Goal: Information Seeking & Learning: Learn about a topic

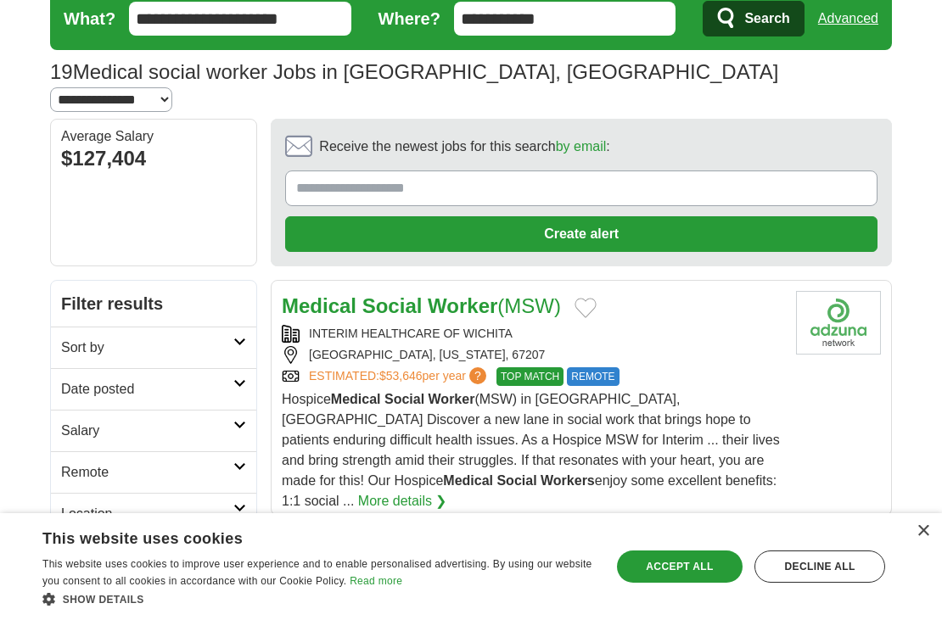
scroll to position [170, 0]
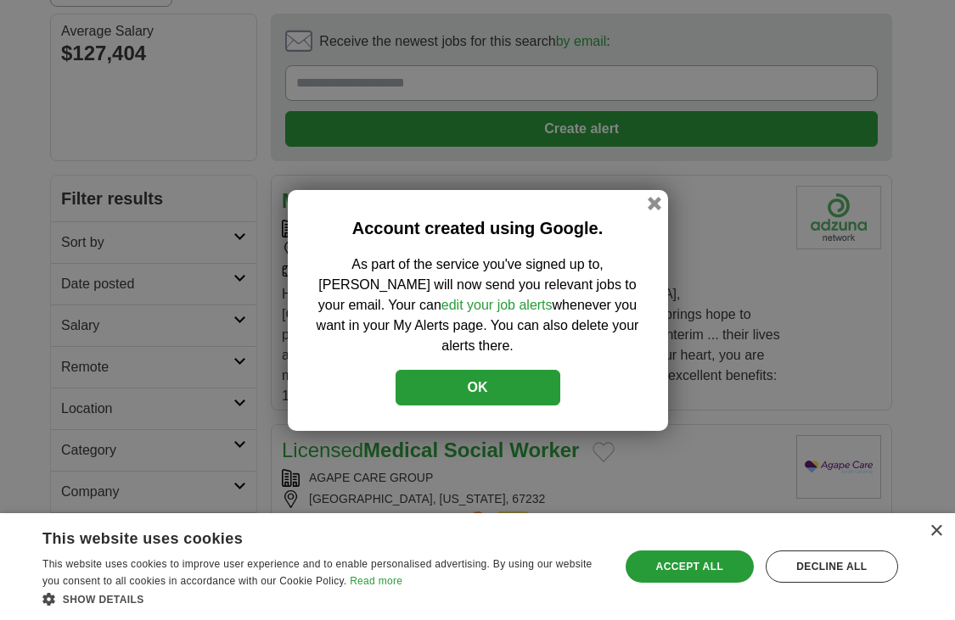
click at [462, 374] on button "OK" at bounding box center [477, 388] width 165 height 36
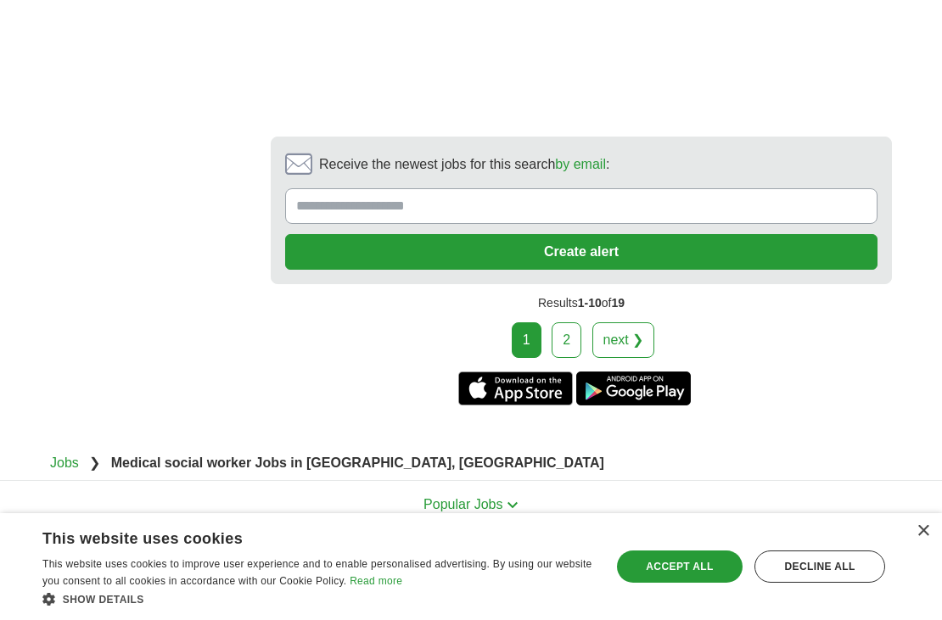
scroll to position [2915, 0]
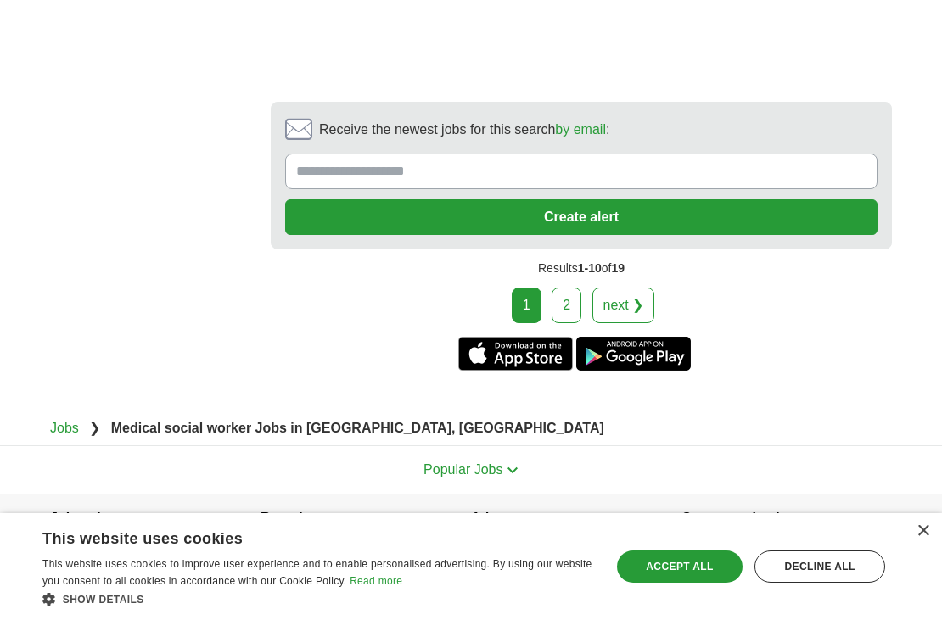
click at [574, 288] on link "2" at bounding box center [567, 306] width 30 height 36
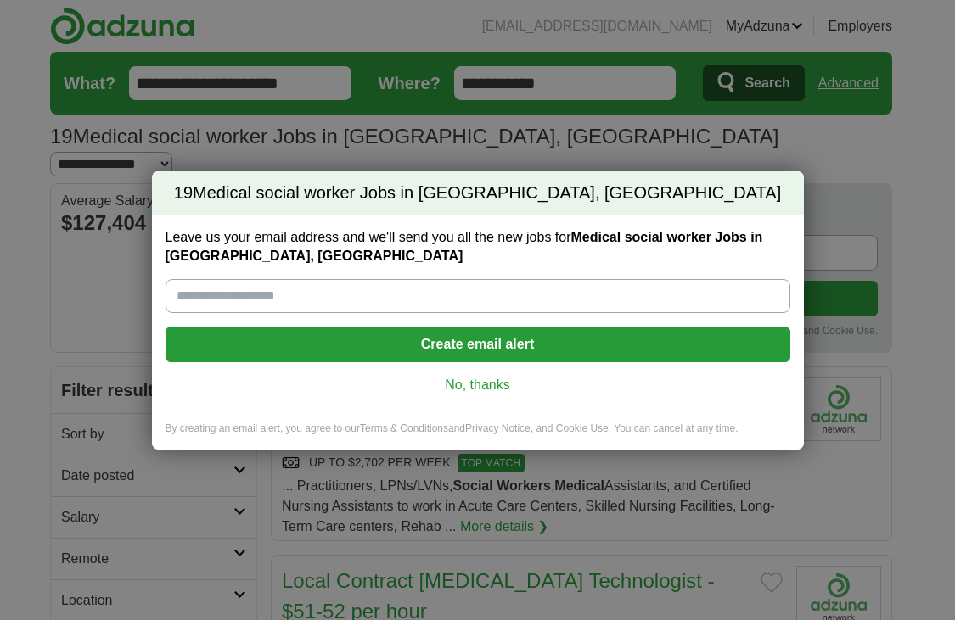
click at [491, 381] on link "No, thanks" at bounding box center [477, 385] width 597 height 19
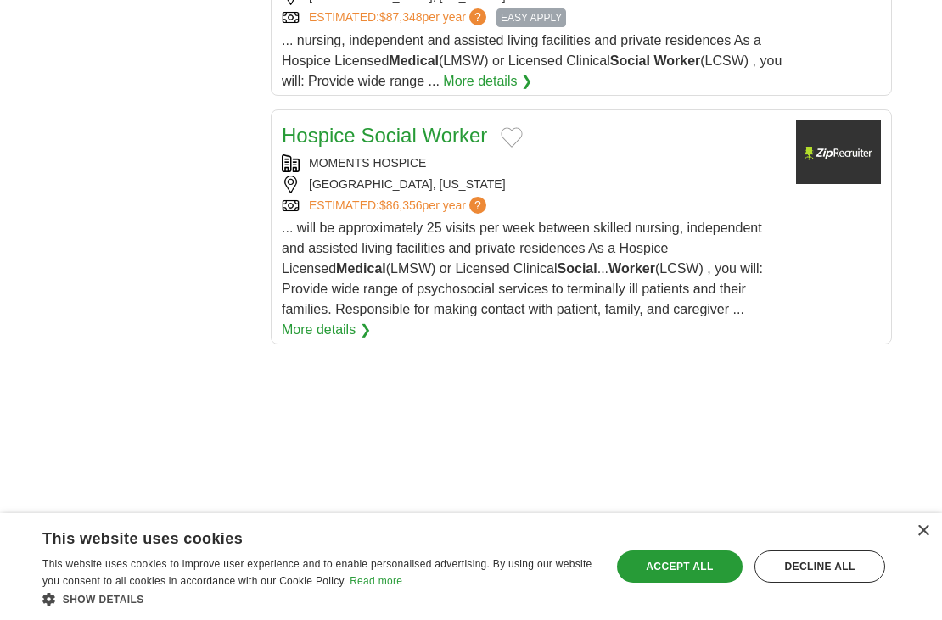
scroll to position [2036, 0]
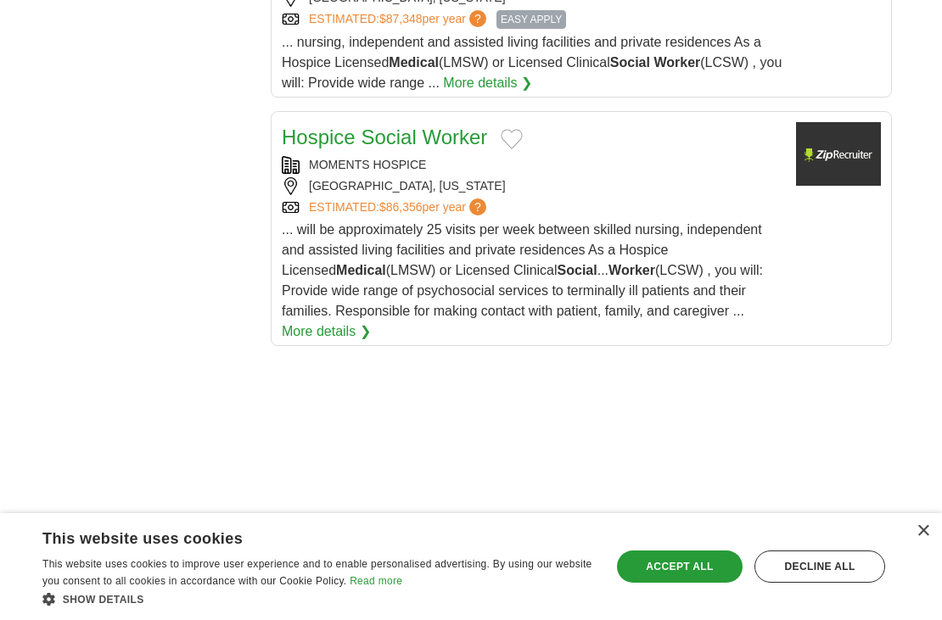
click at [371, 322] on link "More details ❯" at bounding box center [326, 332] width 89 height 20
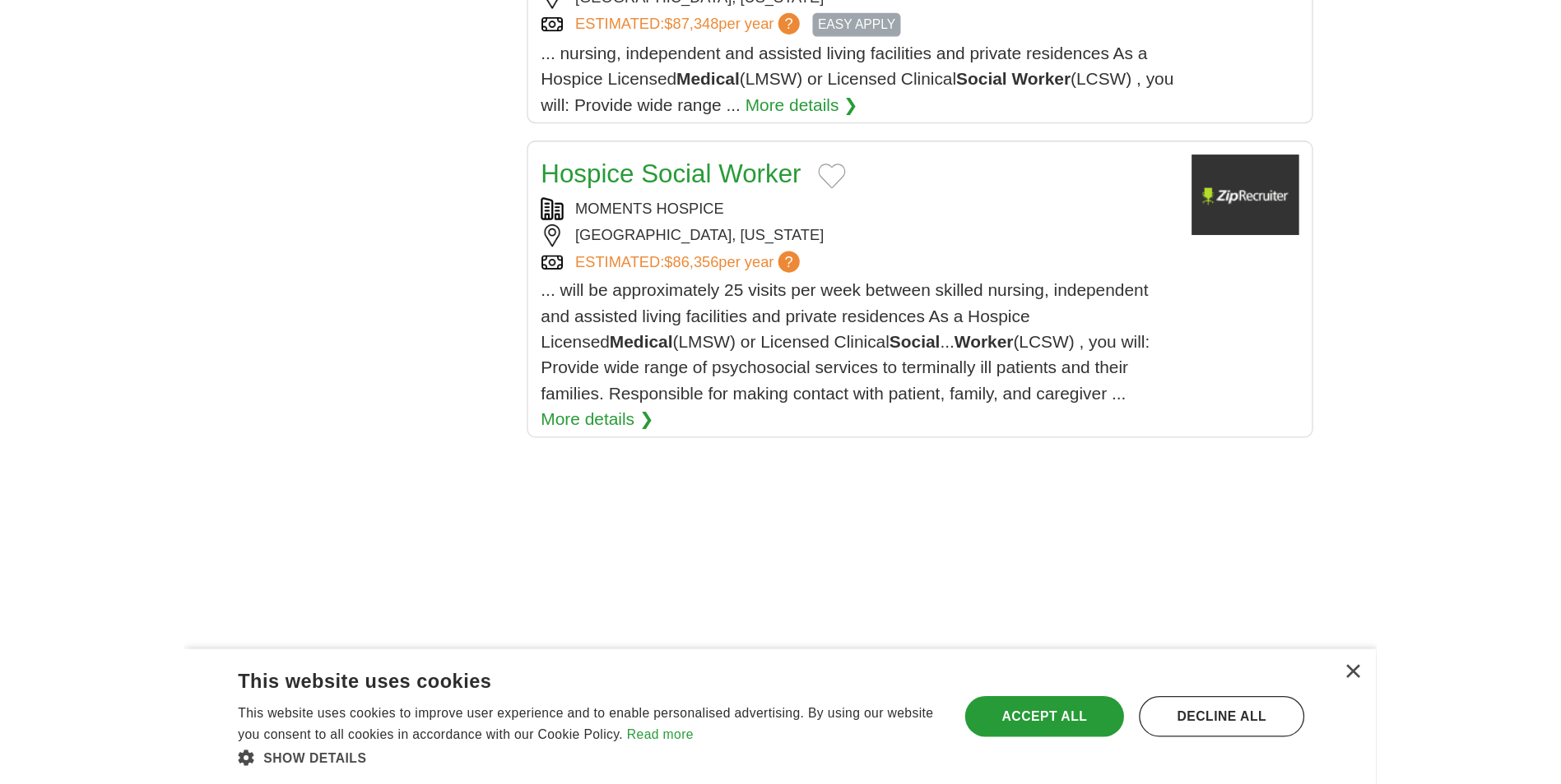
scroll to position [1926, 0]
